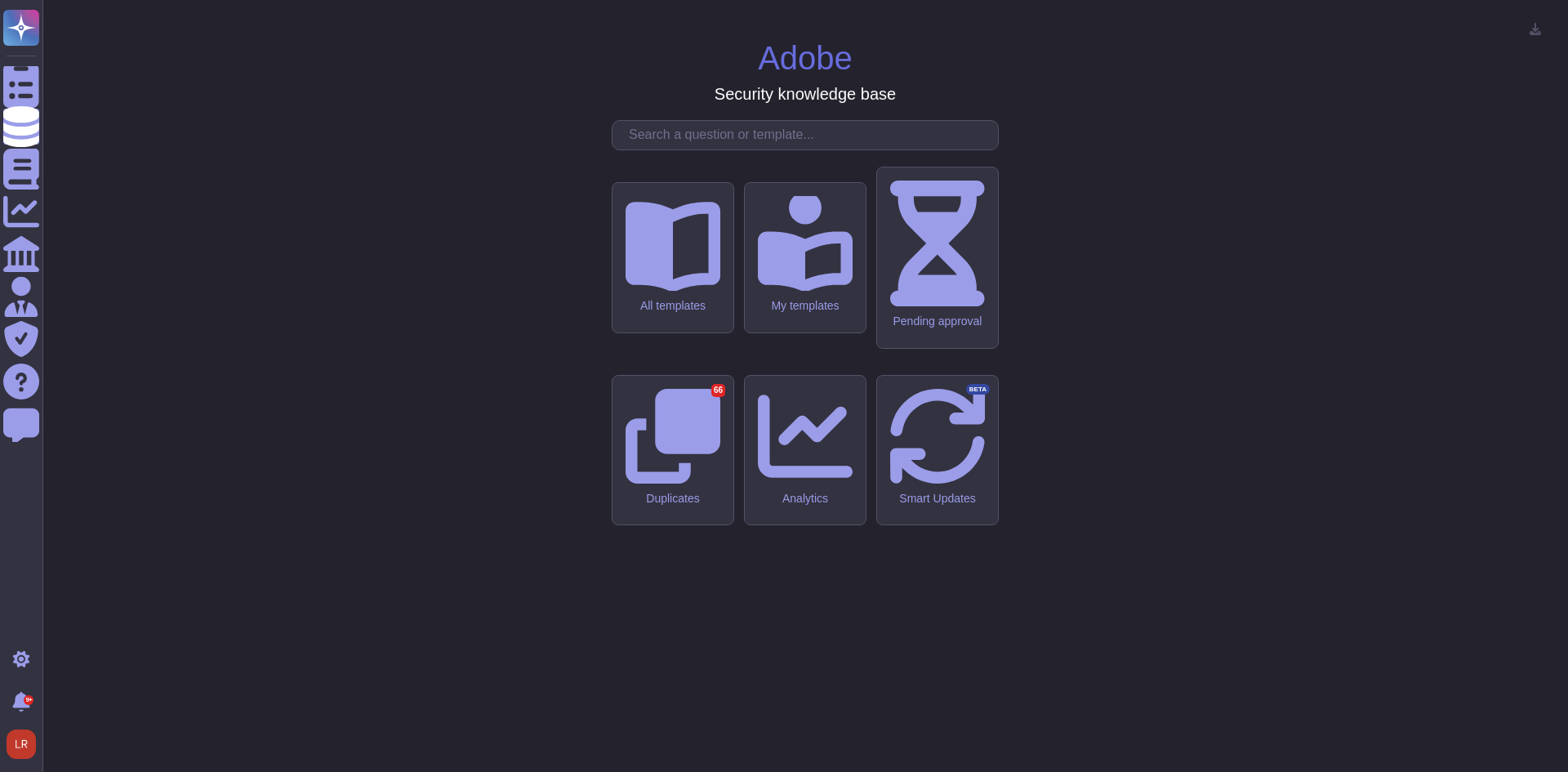
click at [673, 150] on input "text" at bounding box center [809, 135] width 377 height 29
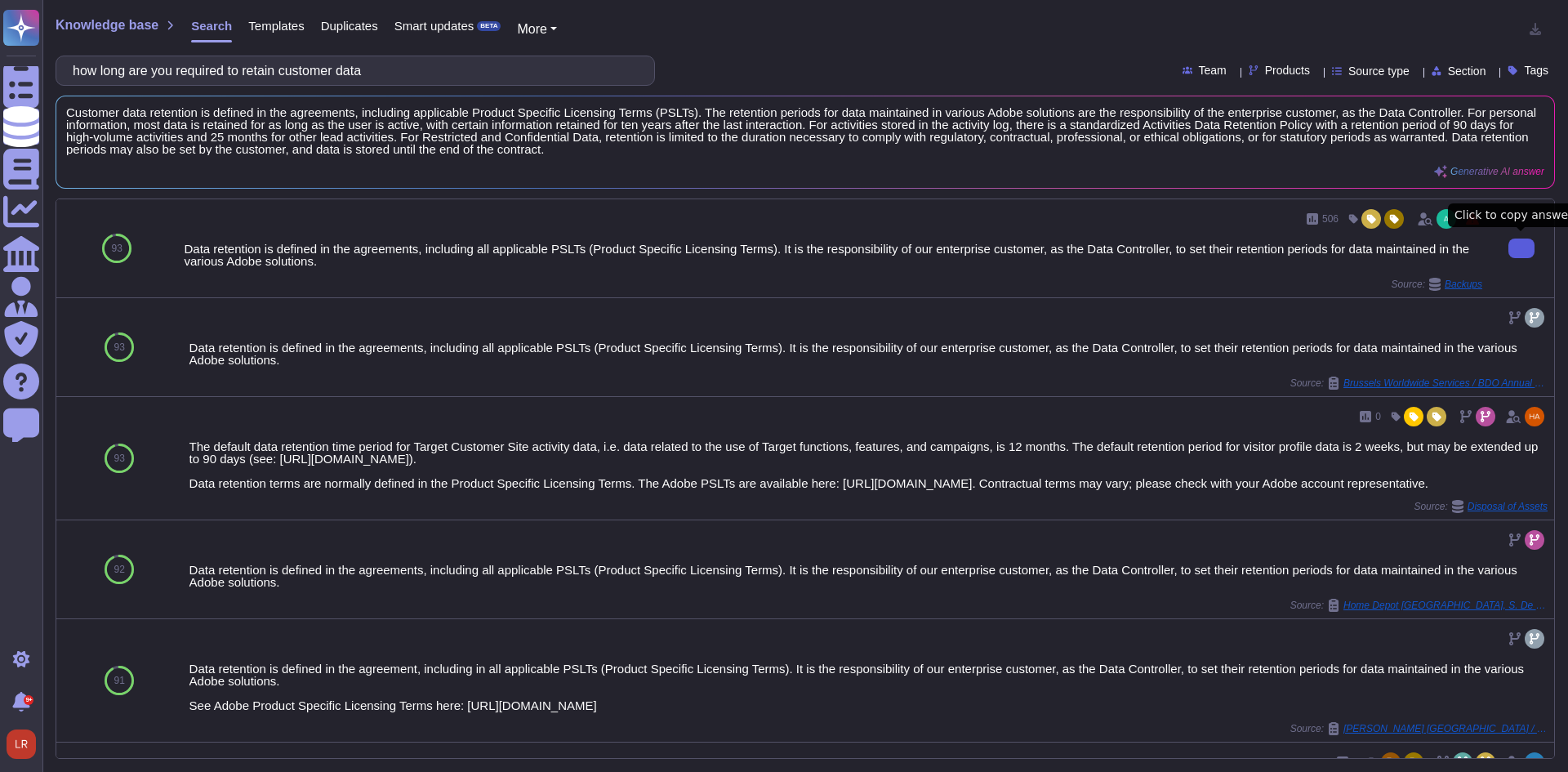
drag, startPoint x: 398, startPoint y: 71, endPoint x: -145, endPoint y: 90, distance: 543.3
click at [0, 90] on html "Questionnaires Knowledge Base Documents Analytics CAIQ / SIG Admin Trust Center…" at bounding box center [784, 386] width 1568 height 772
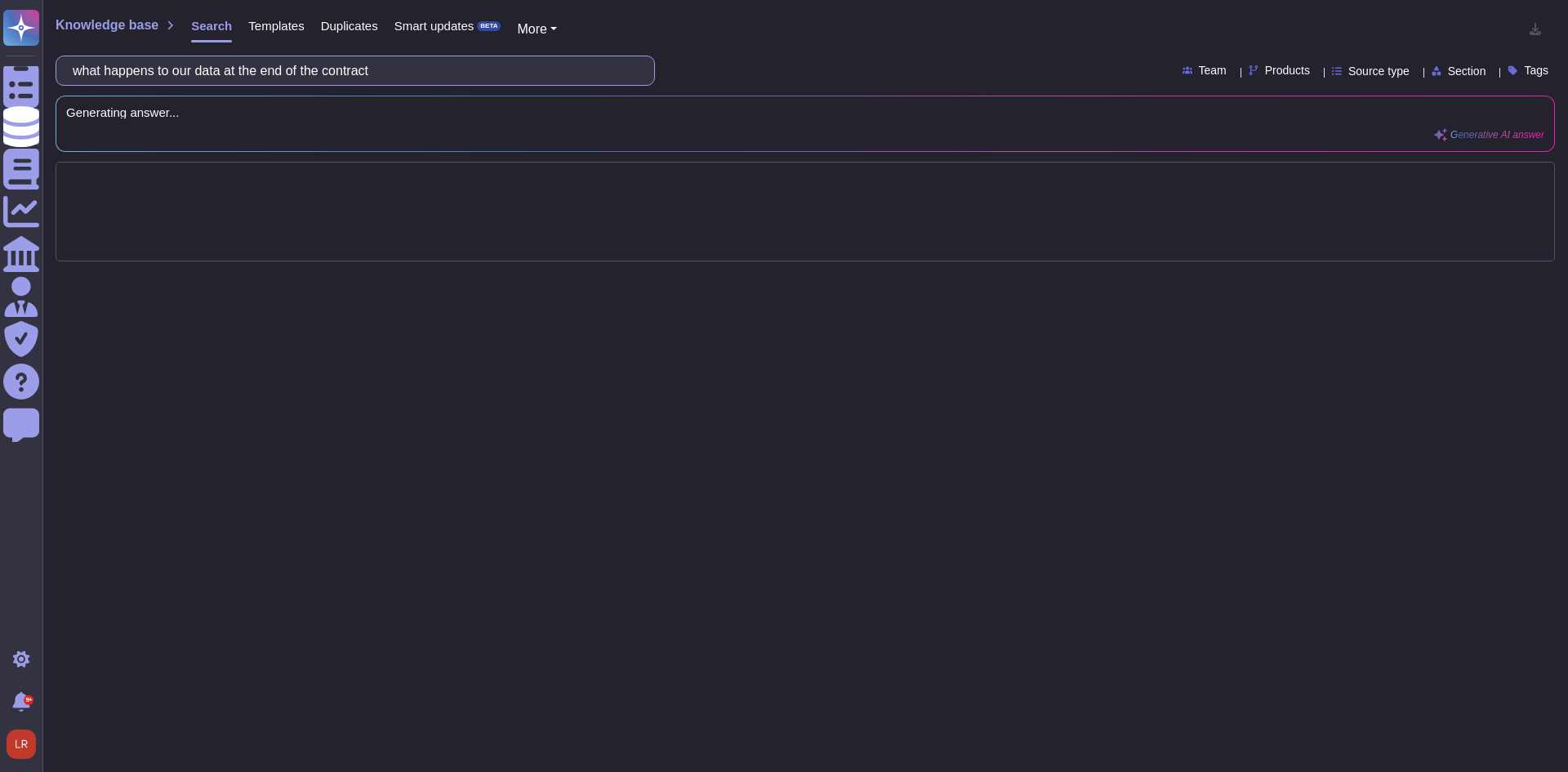
type input "what happens to our data at the end of the contract"
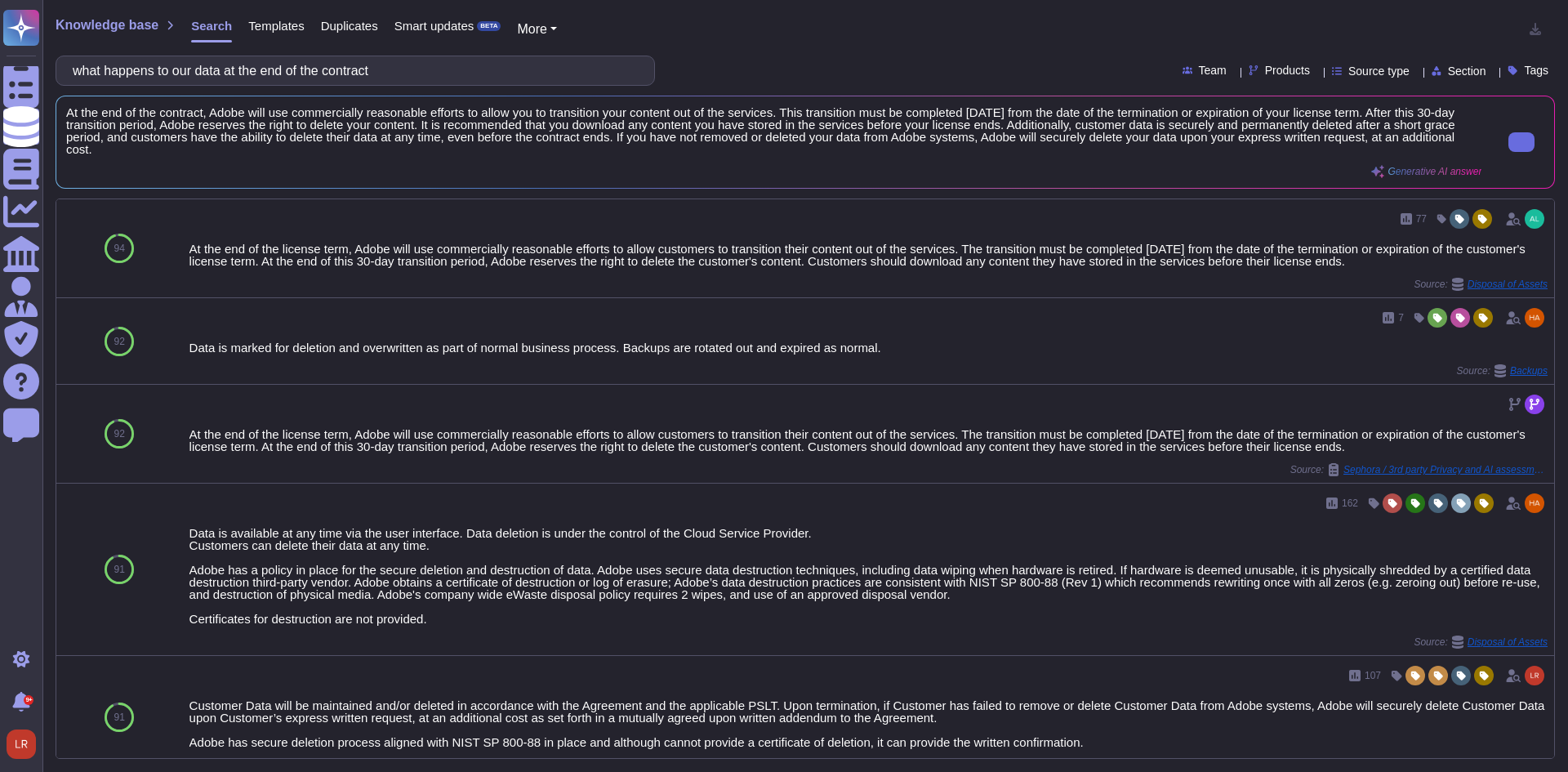
click at [1160, 133] on span "At the end of the contract, Adobe will use commercially reasonable efforts to a…" at bounding box center [774, 130] width 1416 height 49
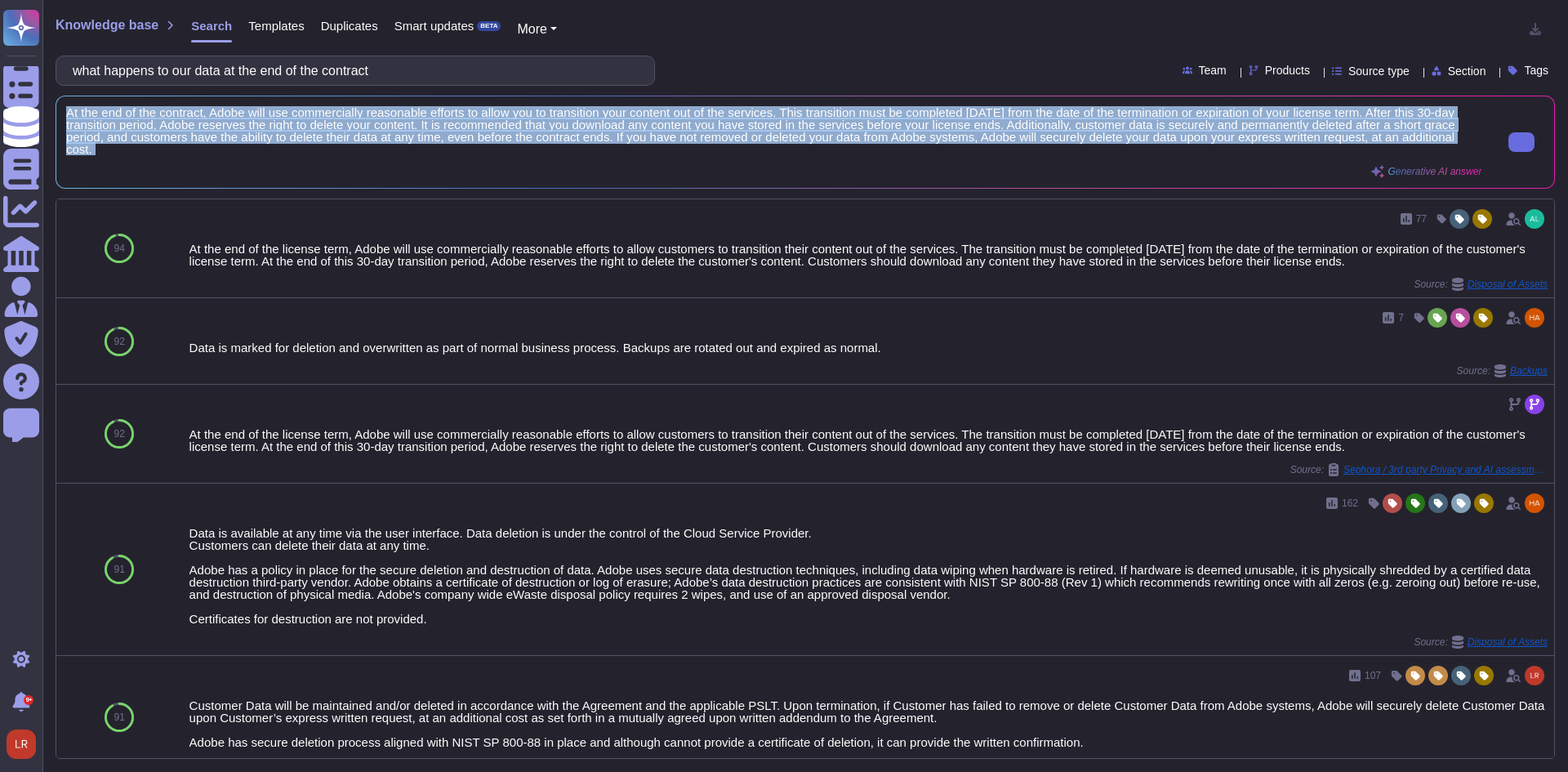
click at [1160, 133] on span "At the end of the contract, Adobe will use commercially reasonable efforts to a…" at bounding box center [774, 130] width 1416 height 49
copy div "At the end of the contract, Adobe will use commercially reasonable efforts to a…"
